Goal: Transaction & Acquisition: Purchase product/service

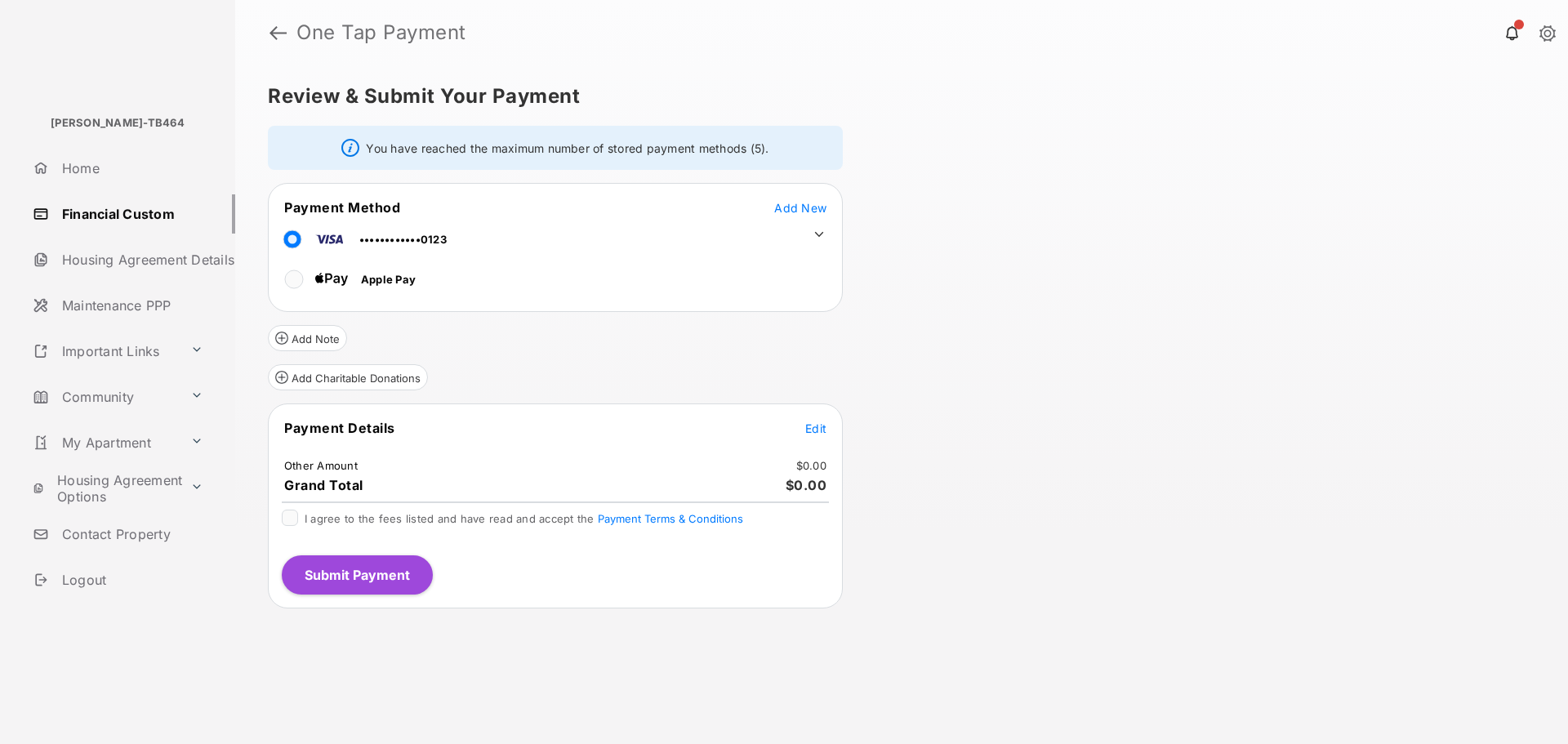
click at [816, 428] on span "Edit" at bounding box center [816, 429] width 21 height 14
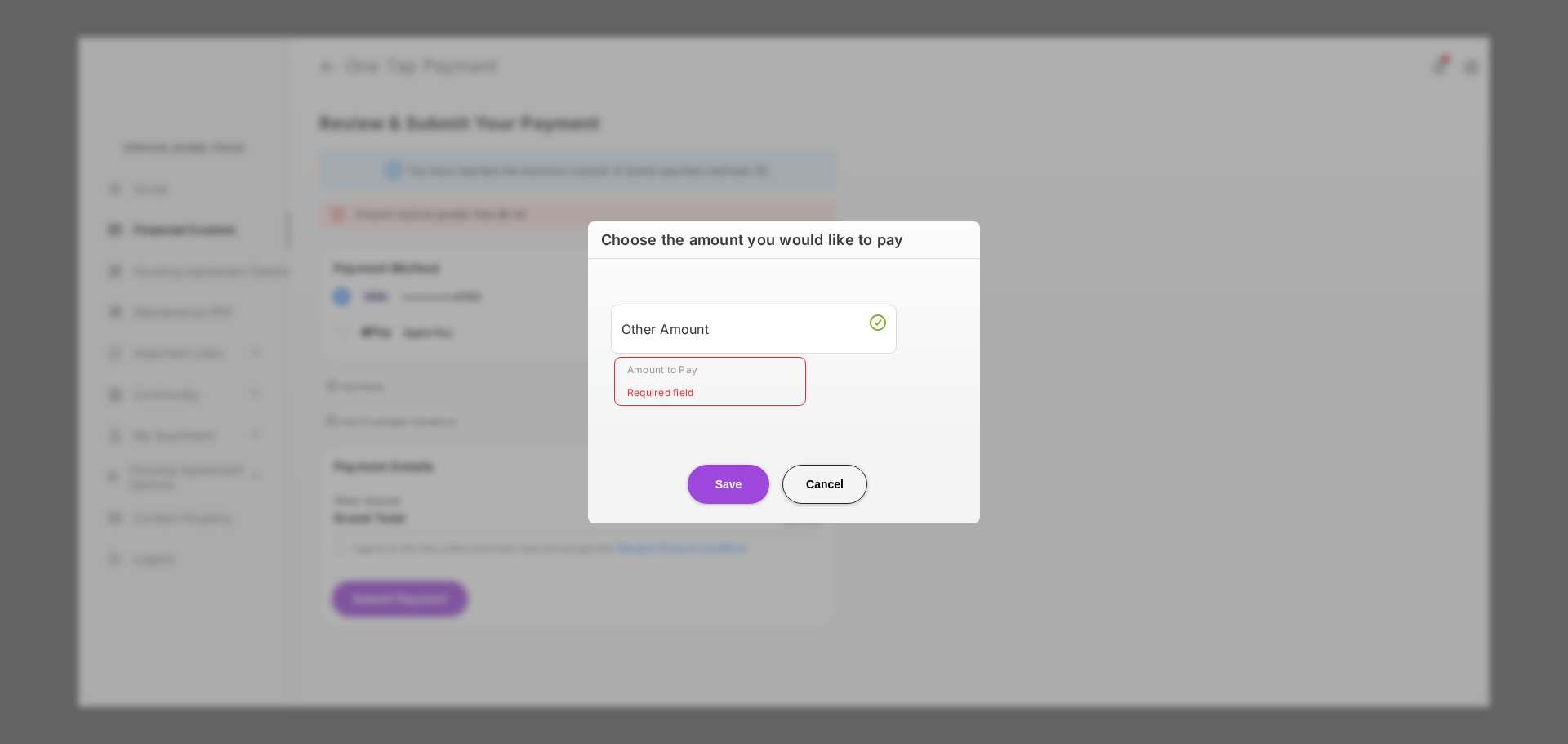
click at [696, 389] on input "Amount to Pay" at bounding box center [710, 381] width 192 height 49
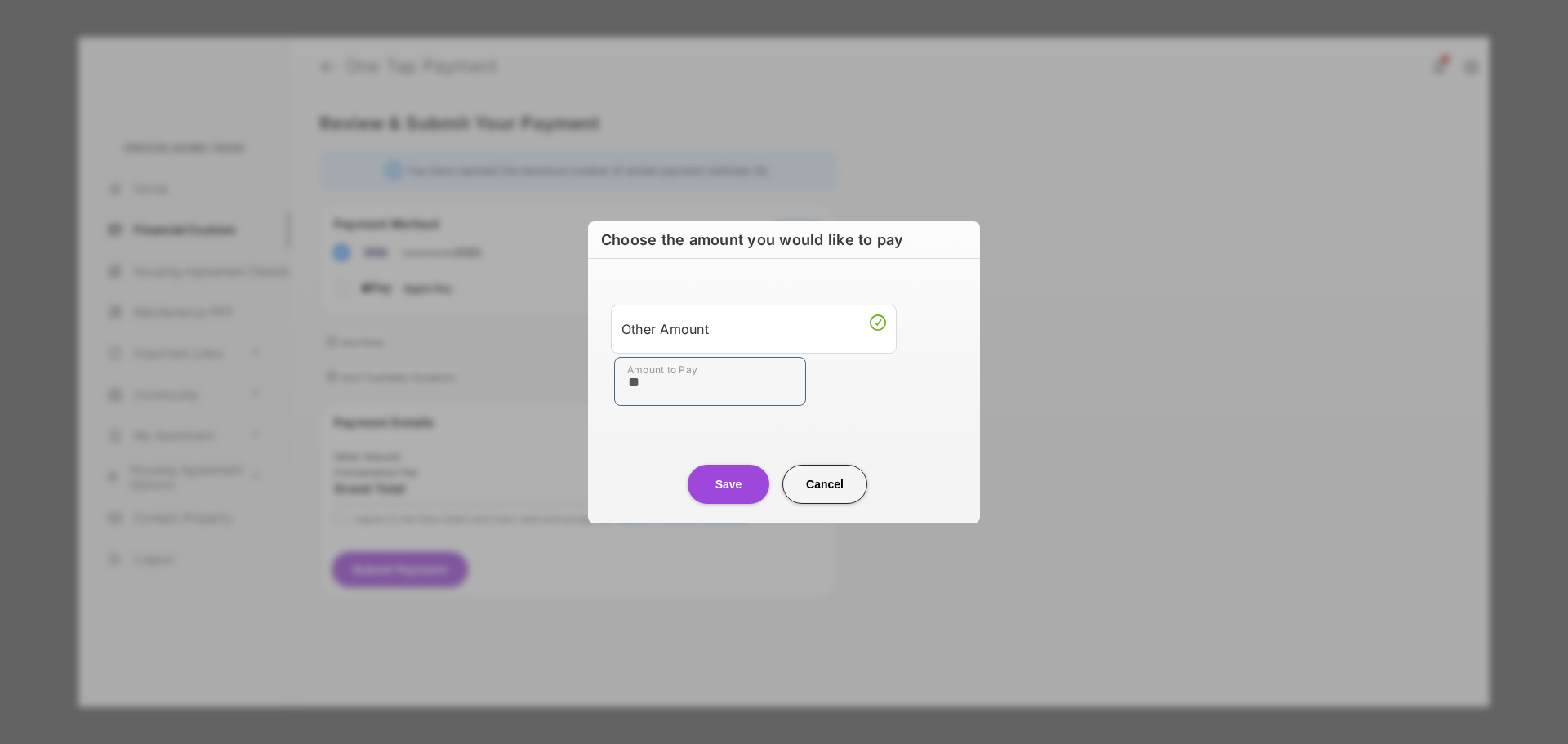
type input "**"
click at [936, 428] on div "Other Amount Amount to Pay **" at bounding box center [784, 355] width 372 height 153
click at [731, 486] on button "Save" at bounding box center [728, 484] width 81 height 39
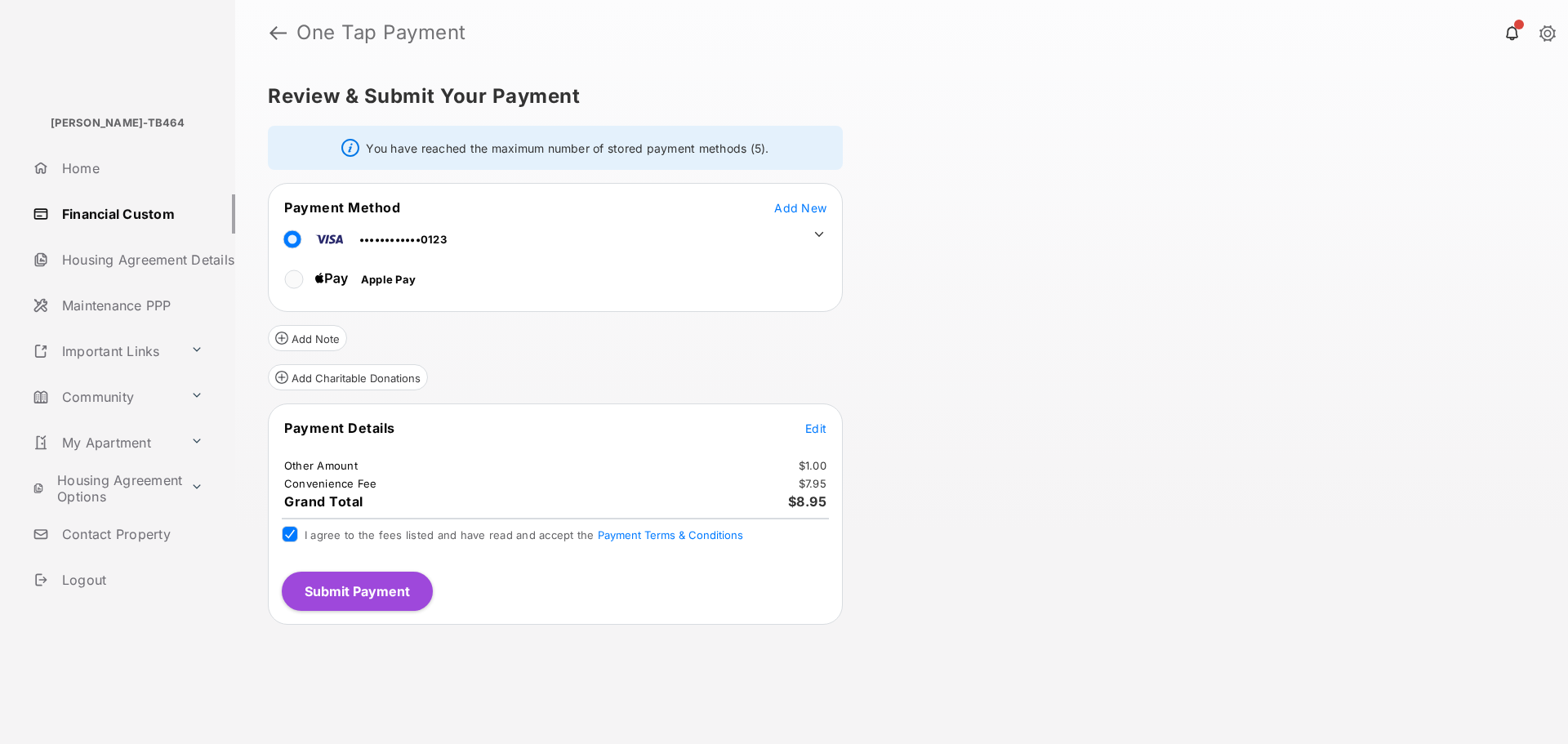
click at [344, 572] on button "Submit Payment" at bounding box center [358, 591] width 151 height 39
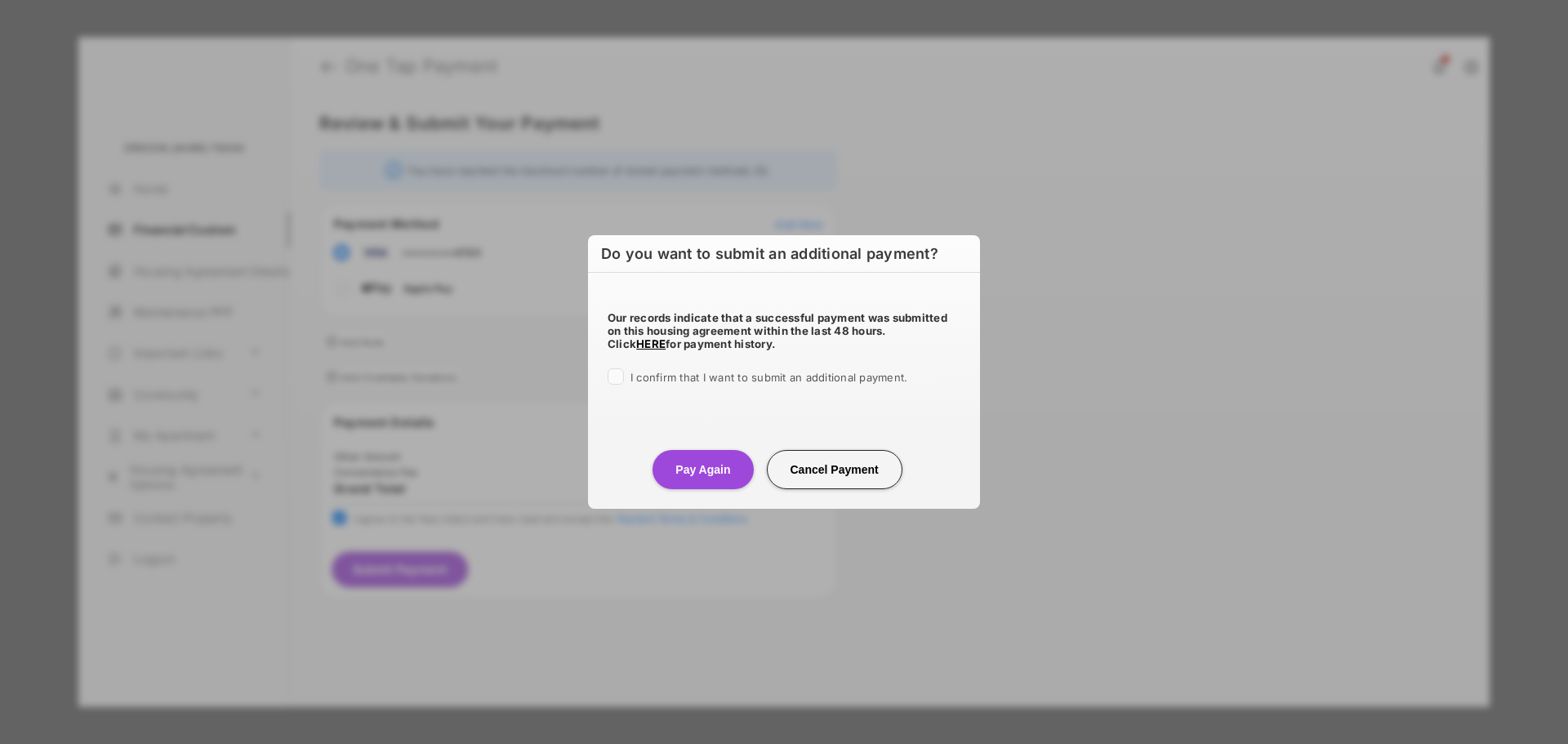
click at [624, 373] on div at bounding box center [616, 376] width 16 height 16
click at [676, 469] on button "Pay Again" at bounding box center [703, 469] width 101 height 39
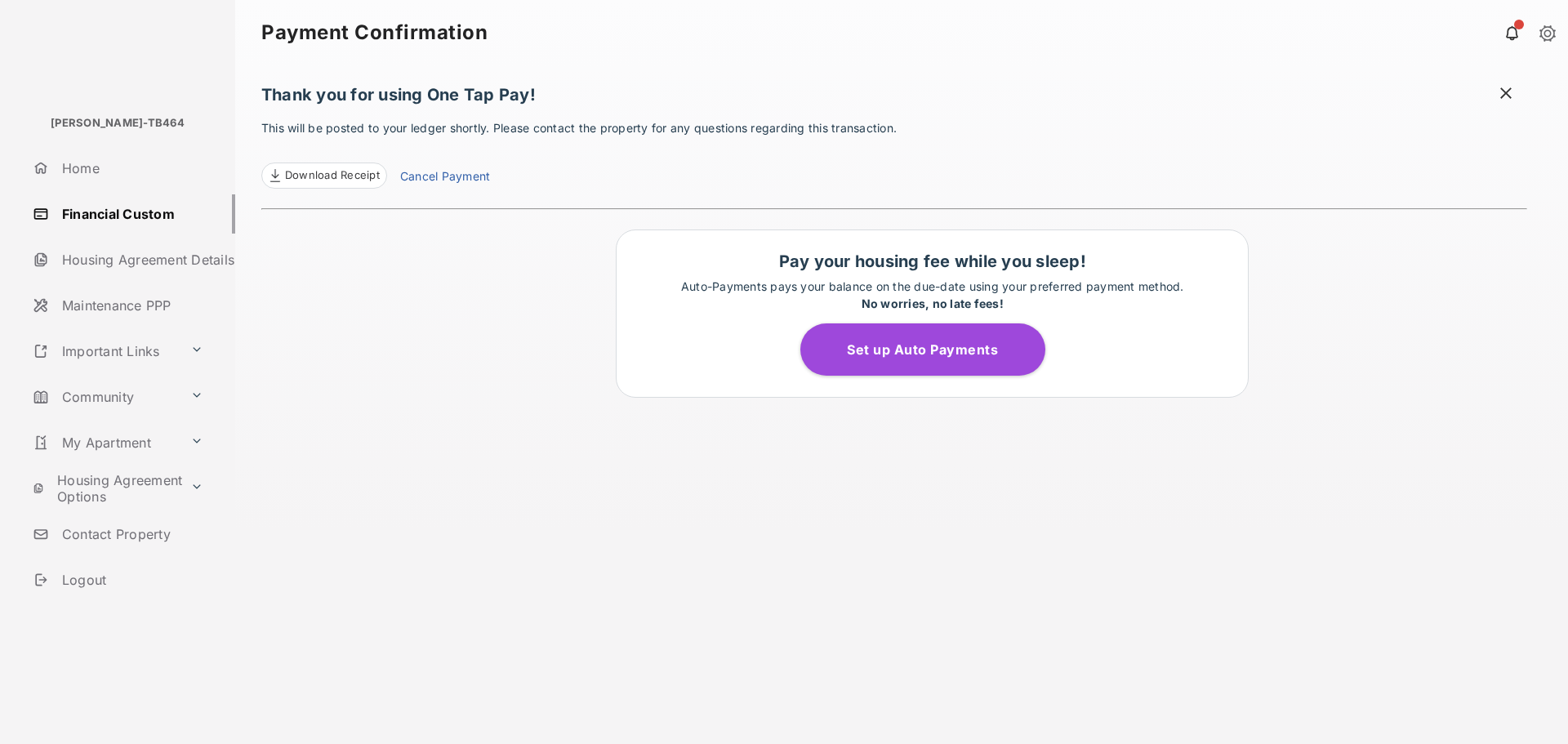
click at [1511, 91] on span at bounding box center [1505, 95] width 16 height 20
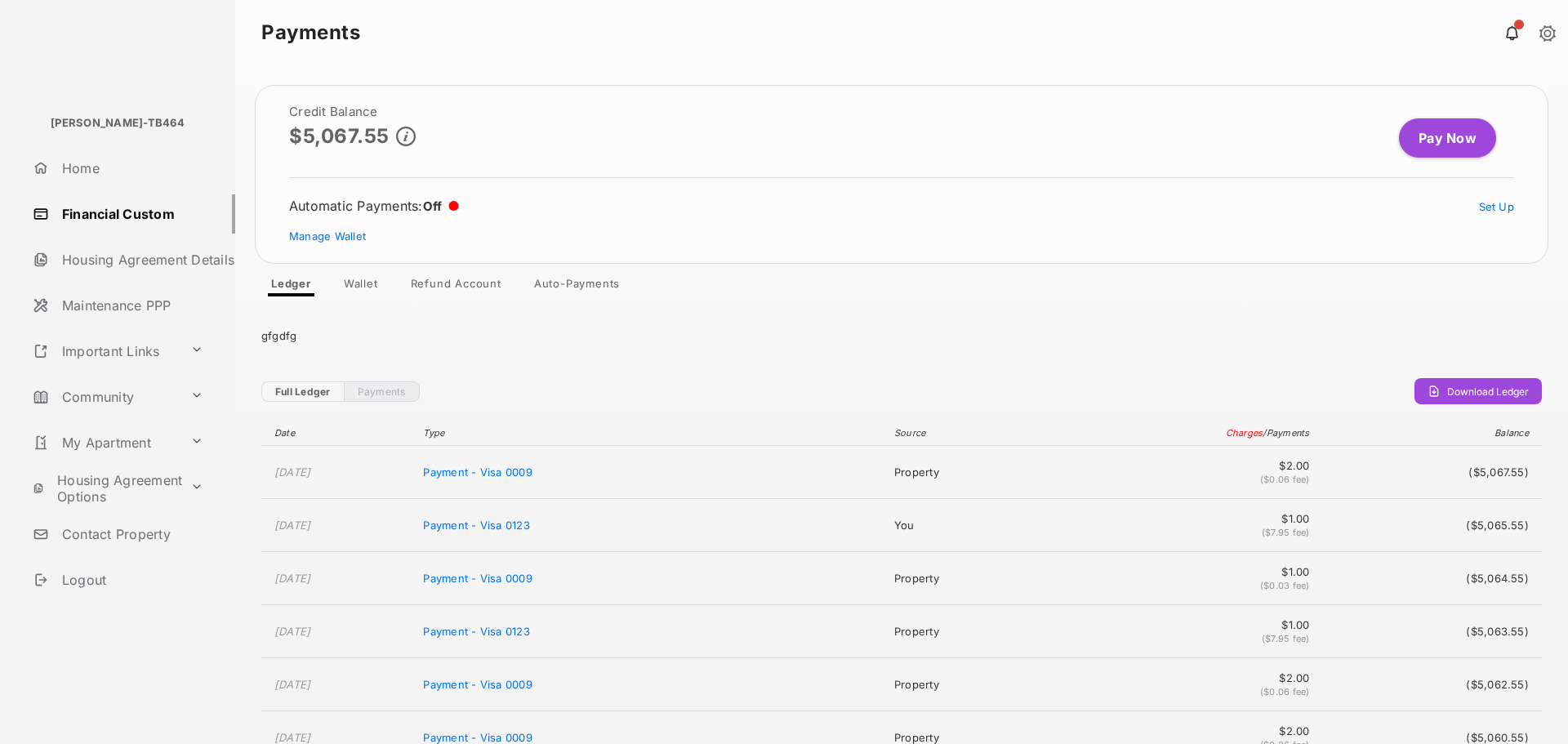
click at [1439, 131] on link "Pay Now" at bounding box center [1448, 138] width 97 height 39
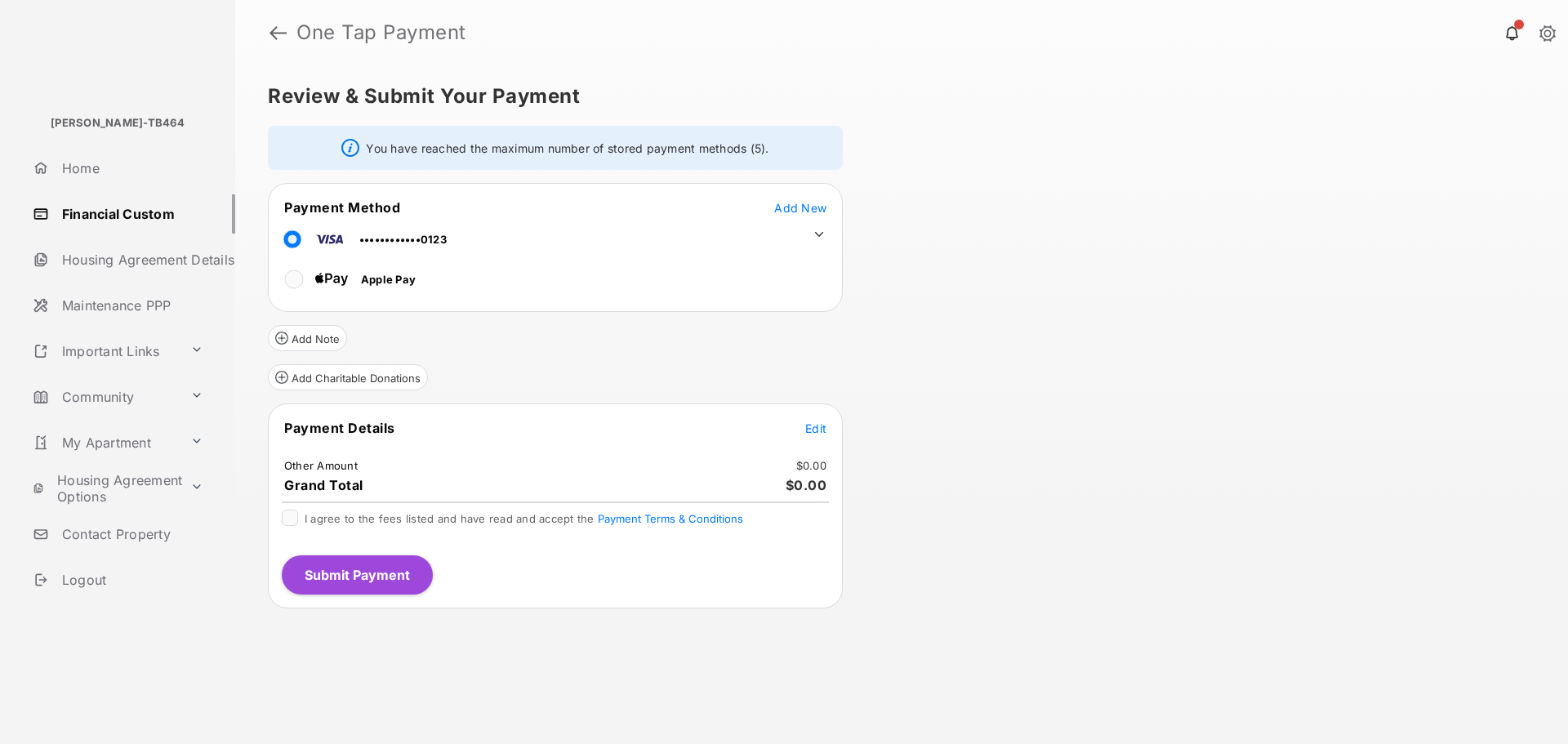
click at [816, 234] on icon at bounding box center [818, 234] width 9 height 5
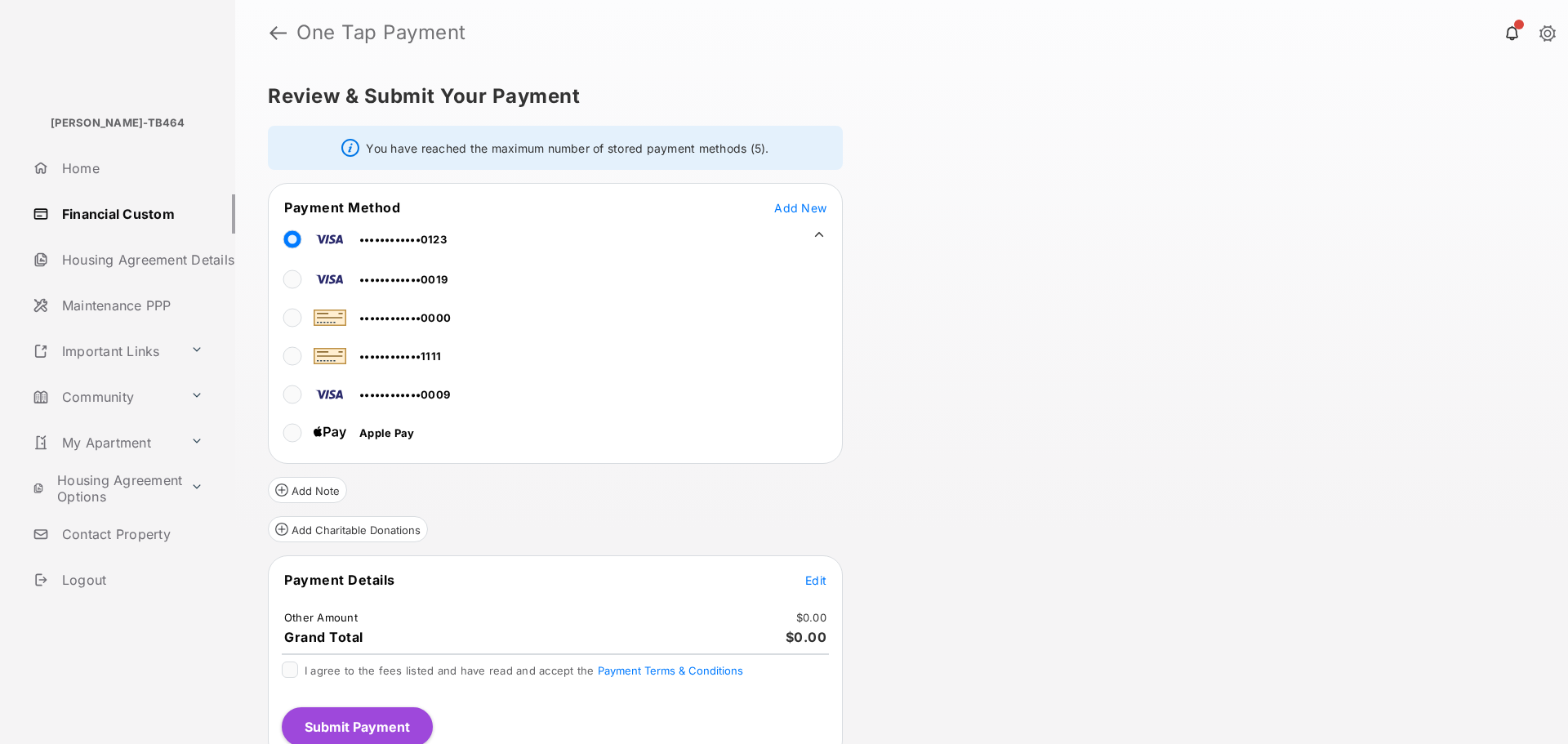
click at [969, 236] on div "Review & Submit Your Payment You have reached the maximum number of stored paym…" at bounding box center [902, 404] width 1332 height 679
click at [822, 237] on icon at bounding box center [818, 234] width 9 height 5
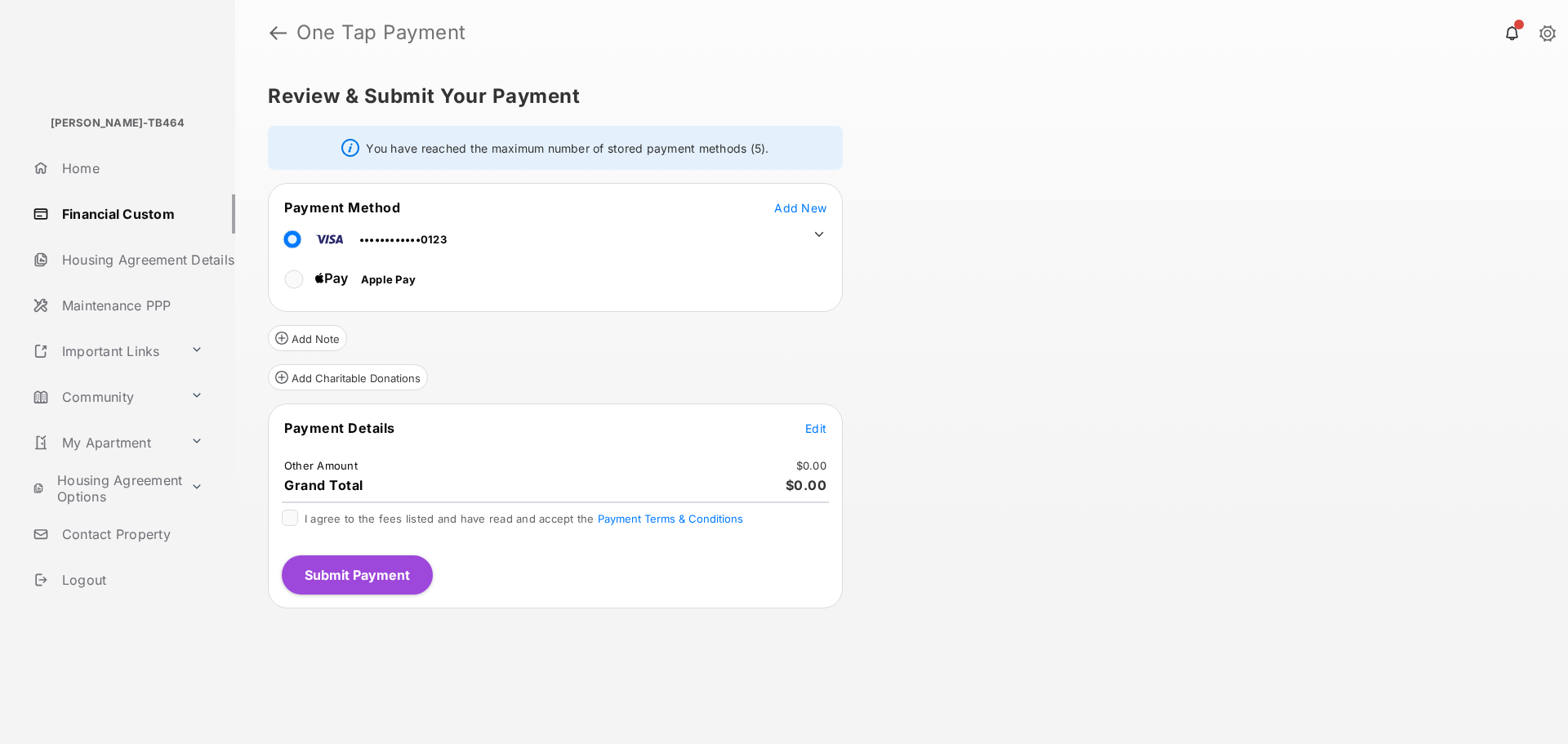
click at [825, 422] on span "Edit" at bounding box center [816, 429] width 21 height 14
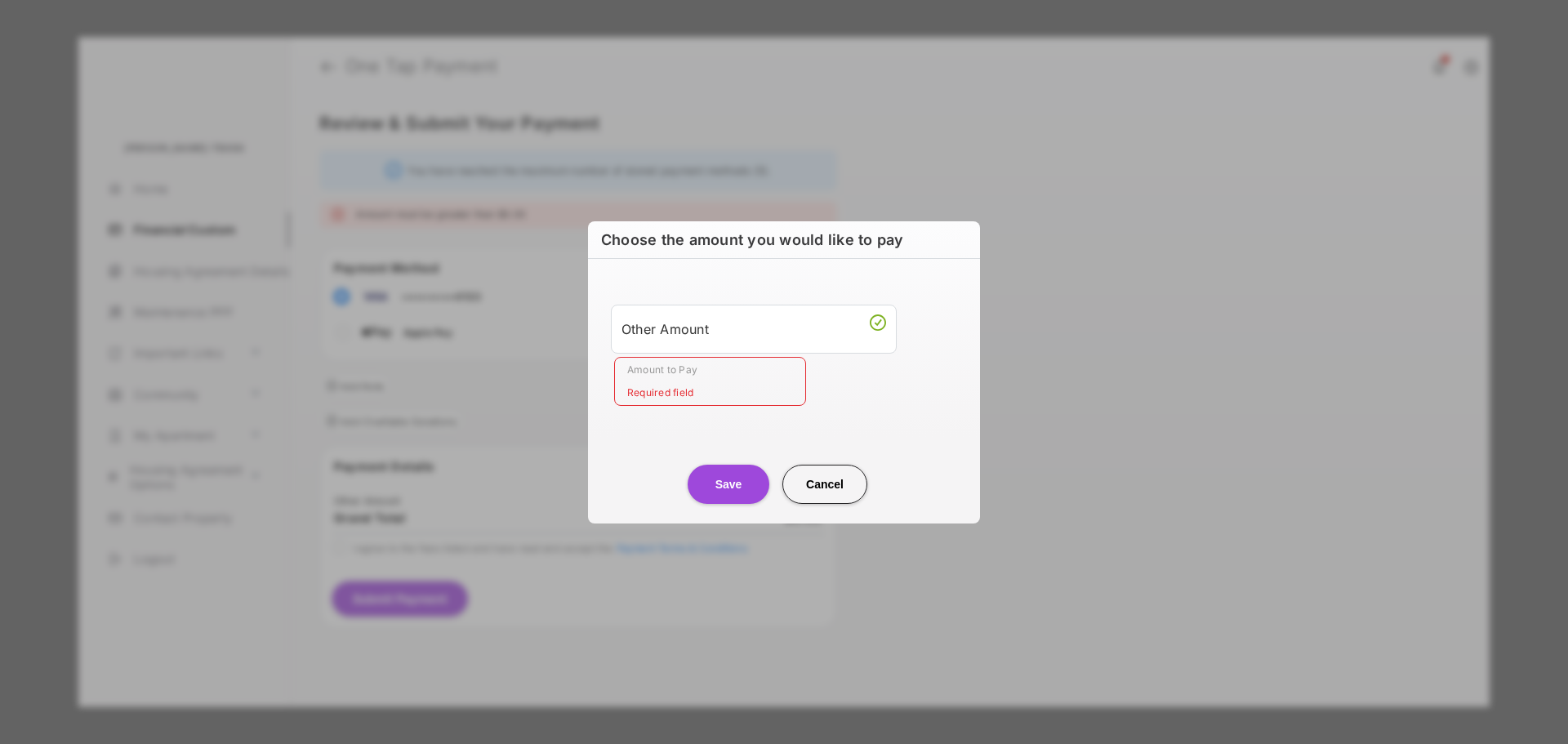
click at [696, 397] on input "Amount to Pay" at bounding box center [710, 381] width 192 height 49
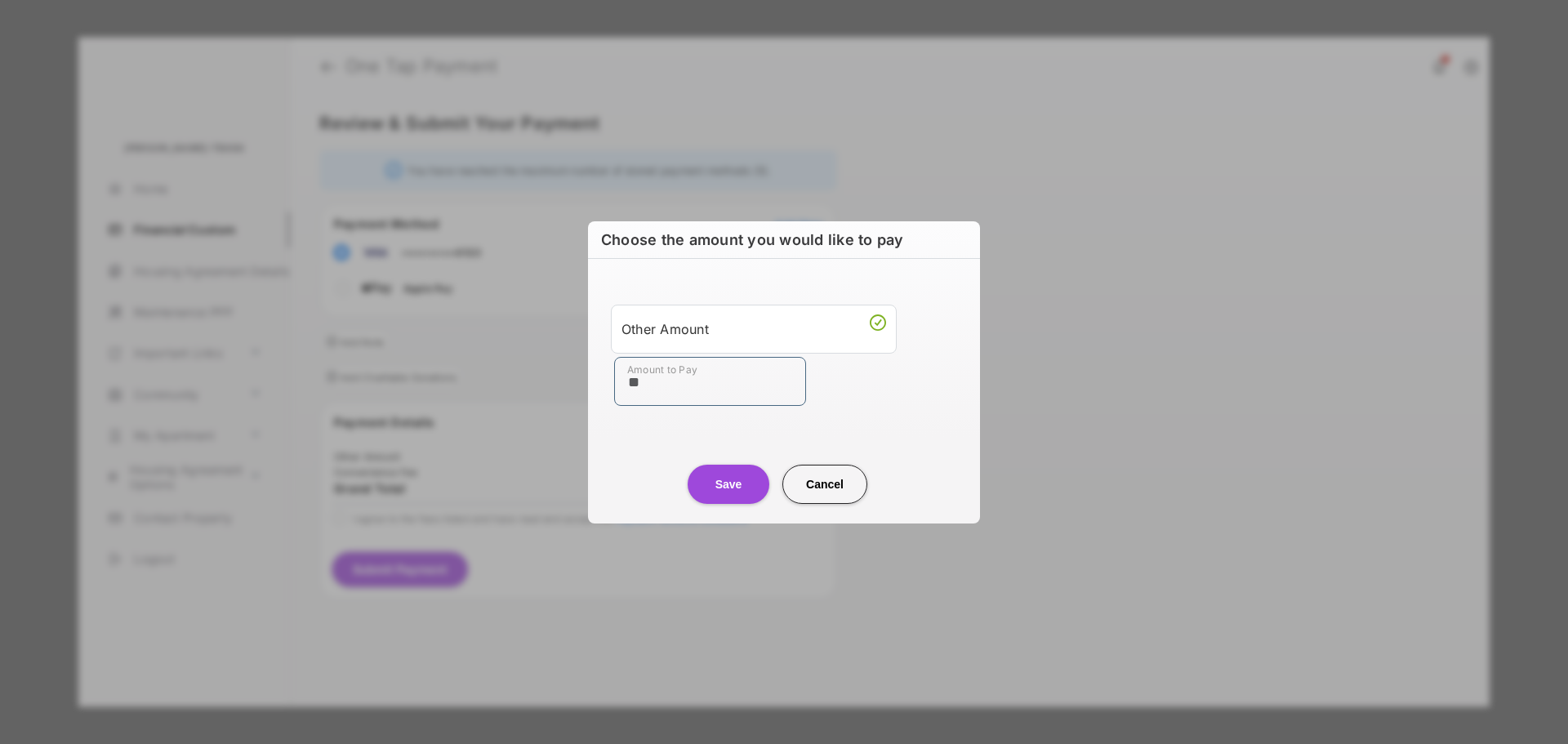
type input "**"
click at [1177, 344] on div "Choose the amount you would like to pay Other Amount Amount to Pay ** Save Canc…" at bounding box center [784, 372] width 1568 height 744
click at [717, 489] on button "Save" at bounding box center [728, 484] width 81 height 39
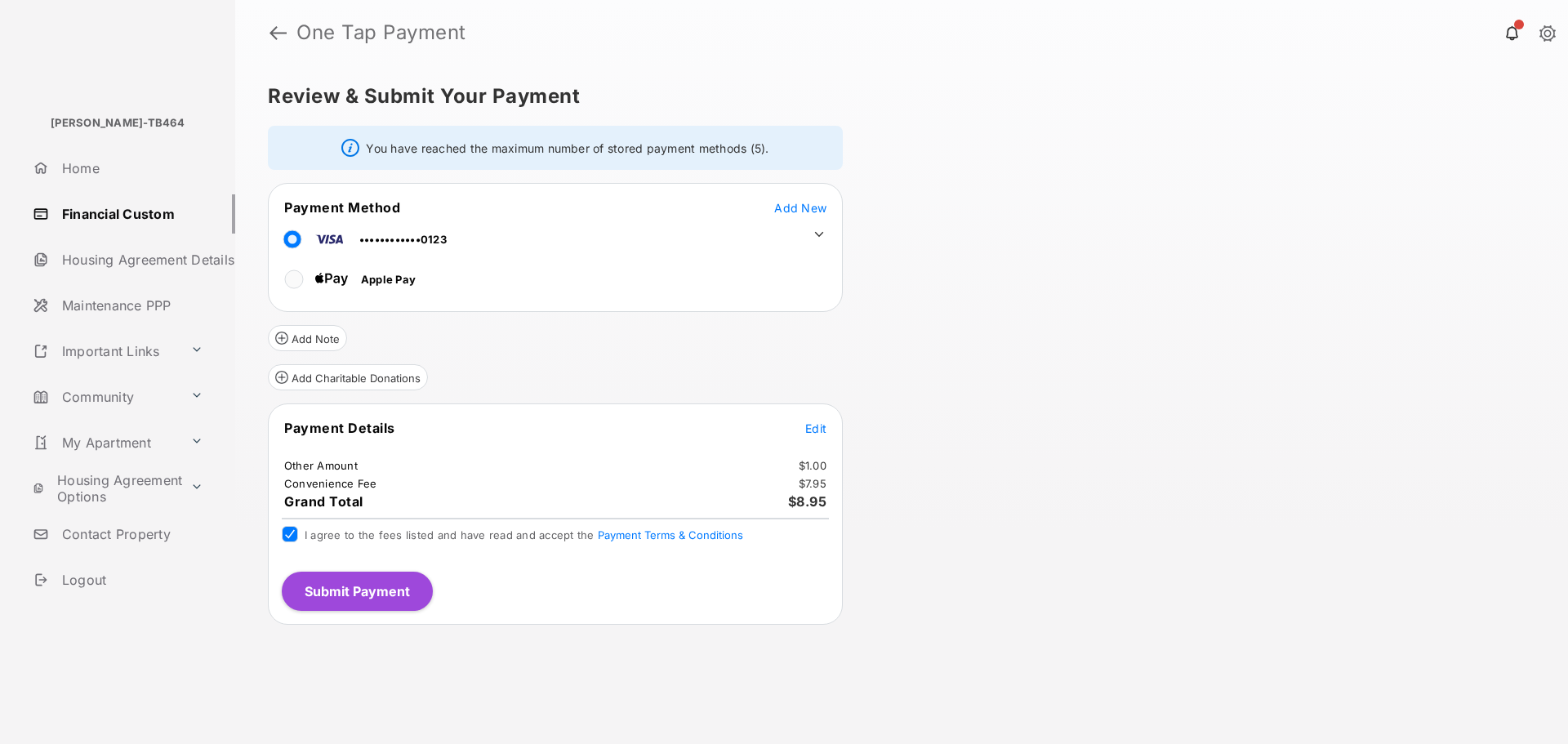
click at [375, 589] on button "Submit Payment" at bounding box center [358, 591] width 151 height 39
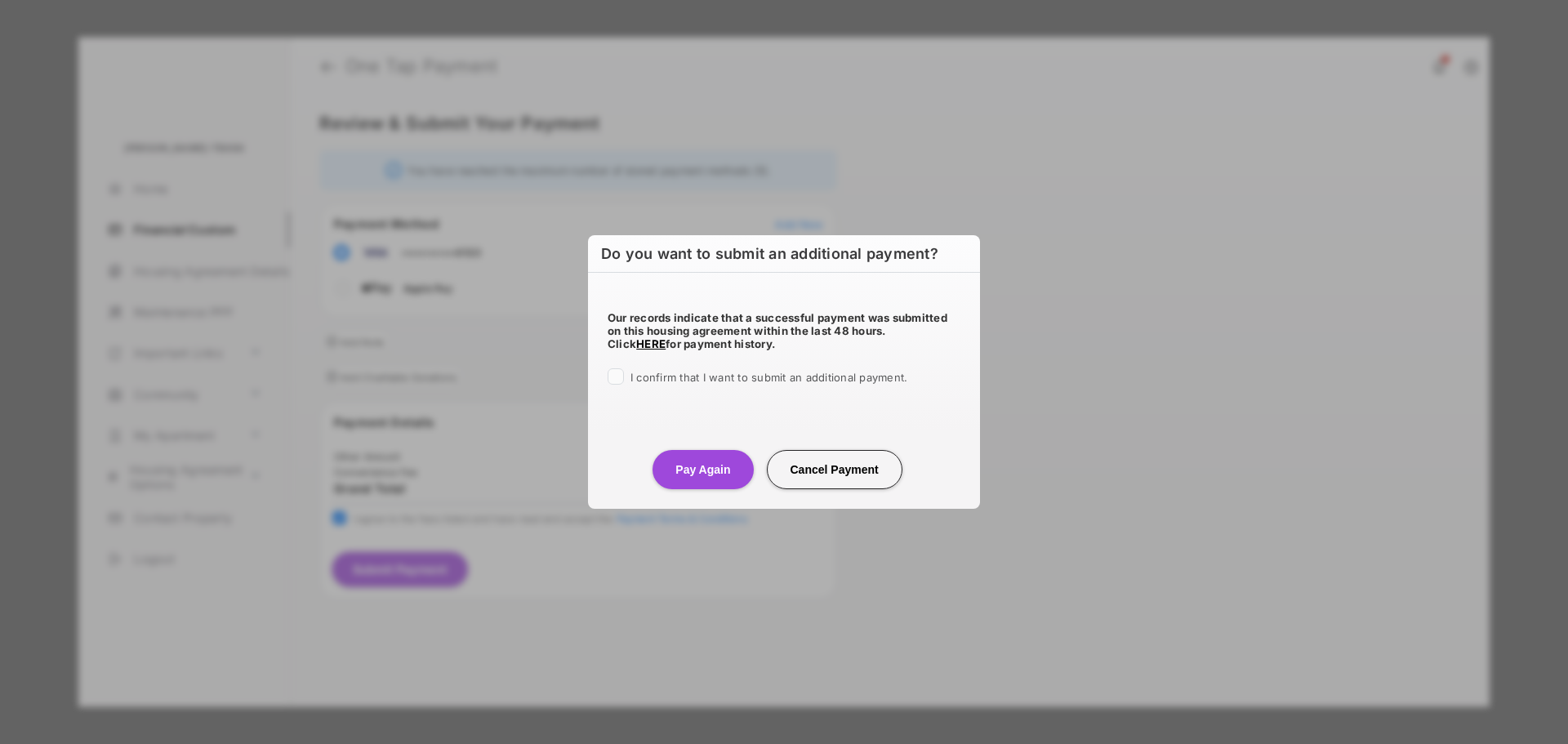
click at [662, 378] on span "I confirm that I want to submit an additional payment." at bounding box center [768, 376] width 276 height 13
click at [702, 473] on button "Pay Again" at bounding box center [703, 469] width 101 height 39
